Goal: Task Accomplishment & Management: Manage account settings

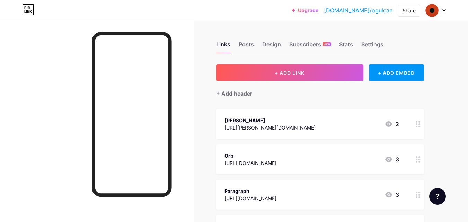
click at [425, 125] on div "Links Posts Design Subscribers NEW Stats Settings + ADD LINK + ADD EMBED + Add …" at bounding box center [226, 201] width 453 height 361
click at [414, 120] on div at bounding box center [418, 124] width 12 height 30
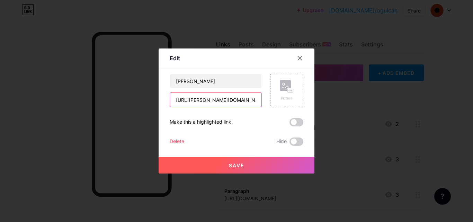
click at [206, 103] on input "[URL][PERSON_NAME][DOMAIN_NAME]" at bounding box center [215, 100] width 91 height 14
paste input "[DOMAIN_NAME][URL][DOMAIN_NAME]"
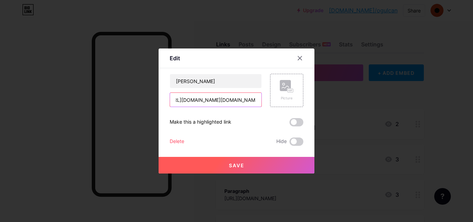
drag, startPoint x: 201, startPoint y: 100, endPoint x: 188, endPoint y: 100, distance: 12.8
click at [188, 100] on input "[URL][DOMAIN_NAME][DOMAIN_NAME]" at bounding box center [215, 100] width 91 height 14
click at [202, 98] on input "[URL][DOMAIN_NAME][DOMAIN_NAME]" at bounding box center [215, 100] width 91 height 14
drag, startPoint x: 202, startPoint y: 100, endPoint x: 182, endPoint y: 99, distance: 19.8
click at [182, 99] on input "[URL][DOMAIN_NAME][DOMAIN_NAME]" at bounding box center [215, 100] width 91 height 14
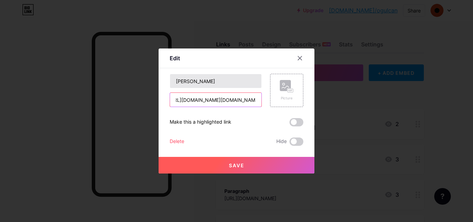
type input "[URL][DOMAIN_NAME][DOMAIN_NAME]"
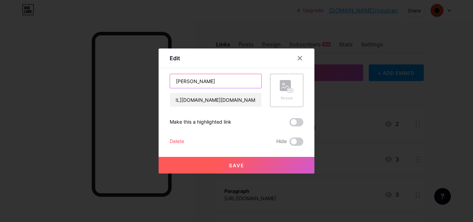
click at [186, 83] on input "[PERSON_NAME]" at bounding box center [215, 81] width 91 height 14
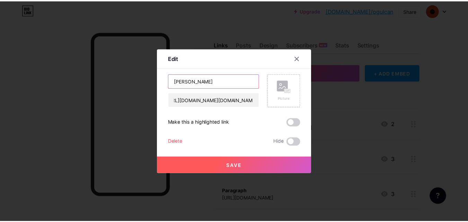
scroll to position [0, 0]
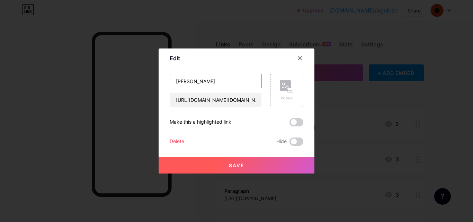
click at [186, 83] on input "[PERSON_NAME]" at bounding box center [215, 81] width 91 height 14
paste input "highlight"
click at [175, 81] on input "highlight" at bounding box center [215, 81] width 91 height 14
type input "Highlight"
click at [297, 124] on span at bounding box center [296, 122] width 14 height 8
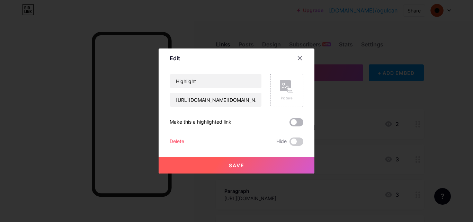
click at [289, 124] on input "checkbox" at bounding box center [289, 124] width 0 height 0
click at [222, 162] on button "Save" at bounding box center [237, 165] width 156 height 17
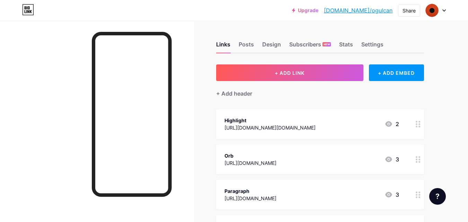
click at [368, 12] on link "[DOMAIN_NAME]/ogulcan" at bounding box center [358, 10] width 69 height 8
click at [436, 10] on img at bounding box center [431, 10] width 11 height 11
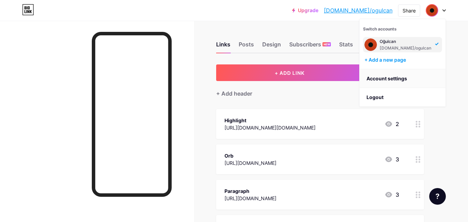
click at [373, 77] on link "Account settings" at bounding box center [402, 78] width 86 height 19
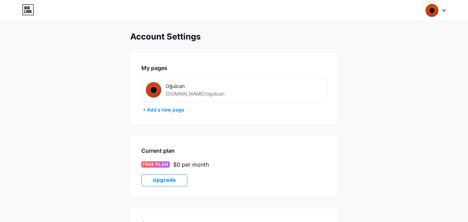
click at [155, 88] on img at bounding box center [154, 90] width 16 height 16
click at [185, 83] on div "Oğulcan" at bounding box center [205, 85] width 78 height 7
click at [179, 93] on div "[DOMAIN_NAME]/ogulcan" at bounding box center [195, 93] width 59 height 7
click at [156, 87] on img at bounding box center [154, 90] width 16 height 16
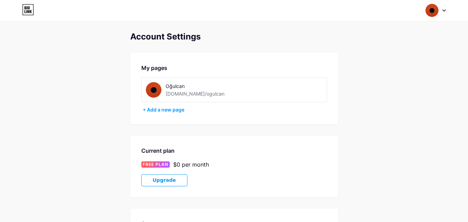
click at [442, 11] on div at bounding box center [436, 10] width 20 height 12
